Goal: Navigation & Orientation: Find specific page/section

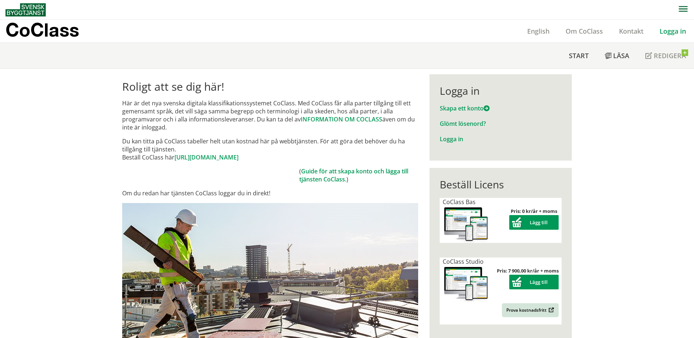
click at [673, 31] on link "Logga in" at bounding box center [673, 31] width 42 height 9
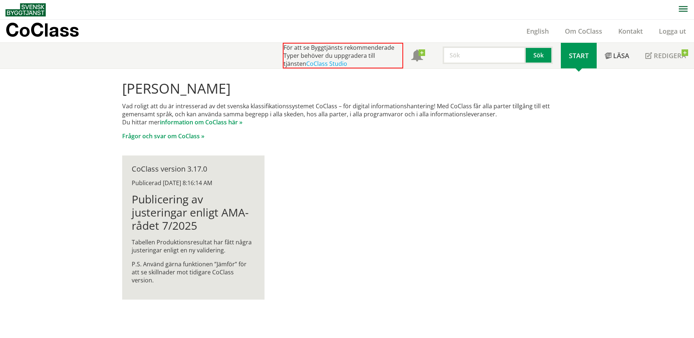
click at [568, 59] on link "Start" at bounding box center [579, 56] width 36 height 26
click at [584, 60] on span "Start" at bounding box center [579, 55] width 20 height 9
click at [684, 7] on icon "button" at bounding box center [683, 8] width 9 height 5
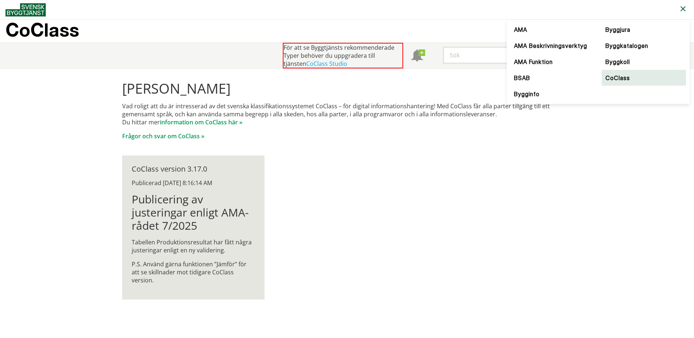
click at [624, 81] on link "CoClass" at bounding box center [644, 78] width 84 height 16
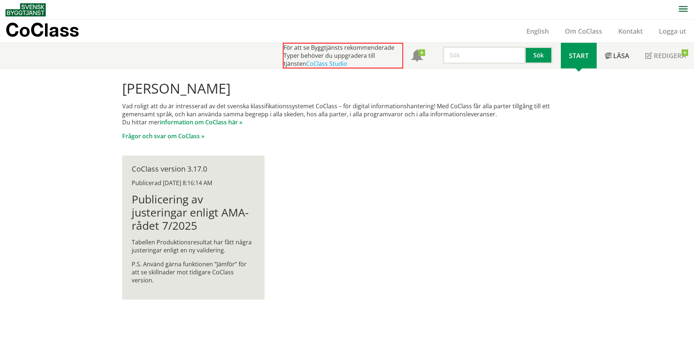
click at [584, 55] on span "Start" at bounding box center [579, 55] width 20 height 9
click at [34, 31] on p "CoClass" at bounding box center [42, 30] width 74 height 8
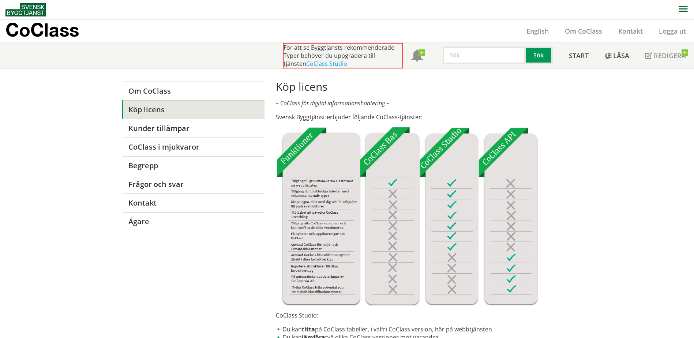
click at [683, 8] on icon "button" at bounding box center [683, 9] width 9 height 6
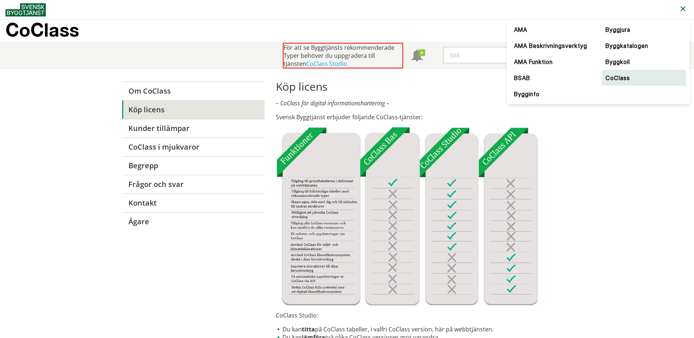
click at [614, 75] on link "CoClass" at bounding box center [644, 78] width 84 height 16
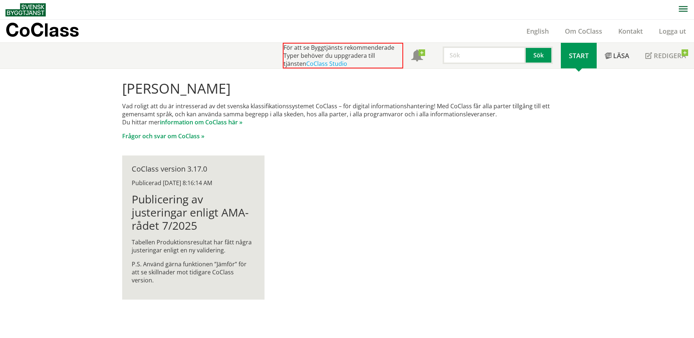
click at [570, 52] on span "Start" at bounding box center [579, 55] width 20 height 9
click at [36, 5] on img at bounding box center [25, 9] width 40 height 13
